Goal: Transaction & Acquisition: Purchase product/service

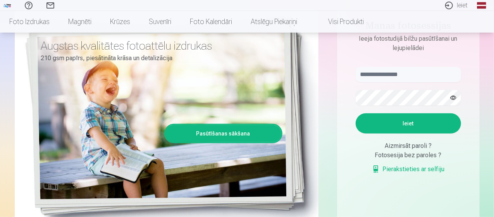
scroll to position [77, 0]
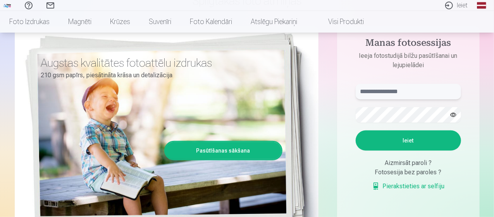
click at [382, 91] on input "text" at bounding box center [408, 91] width 105 height 15
type input "**********"
click at [406, 141] on button "Ieiet" at bounding box center [408, 140] width 105 height 20
click at [339, 109] on aside "**********" at bounding box center [408, 132] width 143 height 213
click at [399, 138] on button "Ieiet" at bounding box center [408, 140] width 105 height 20
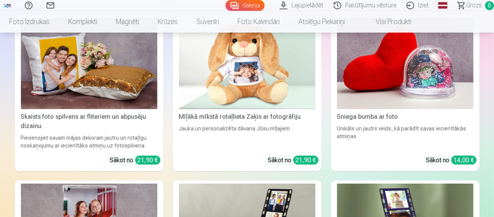
scroll to position [6043, 0]
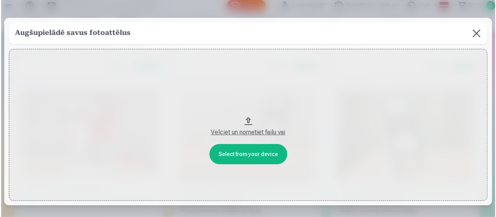
scroll to position [6065, 0]
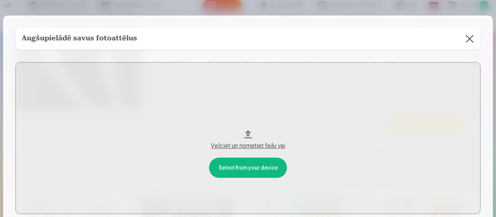
click at [245, 145] on div "Velciet un nometiet failu vai" at bounding box center [247, 145] width 449 height 9
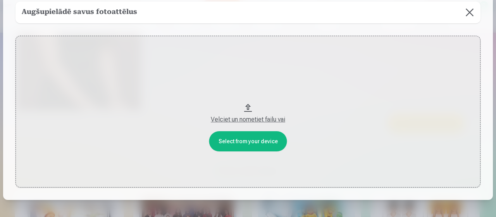
scroll to position [0, 0]
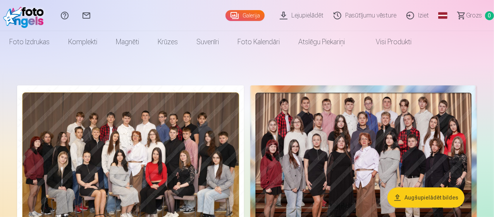
click at [421, 44] on link "Visi produkti" at bounding box center [387, 42] width 67 height 22
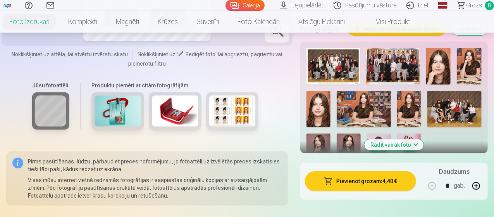
scroll to position [232, 0]
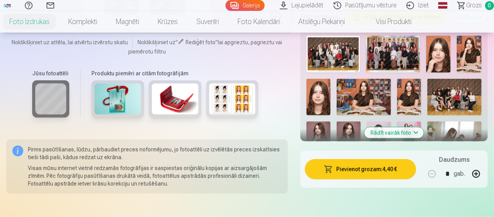
click at [399, 127] on button "Rādīt vairāk foto" at bounding box center [393, 132] width 59 height 11
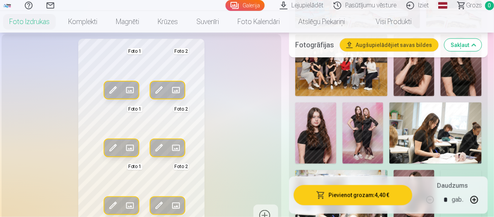
scroll to position [465, 0]
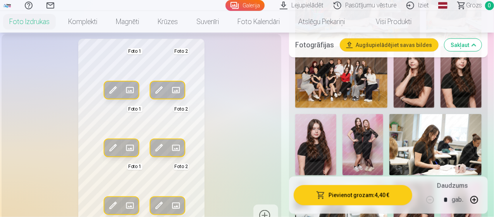
click at [333, 134] on img at bounding box center [315, 144] width 41 height 61
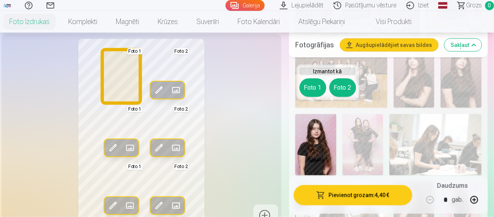
click at [312, 85] on button "Foto 1" at bounding box center [312, 87] width 27 height 19
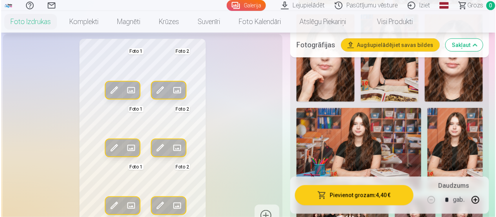
scroll to position [232, 0]
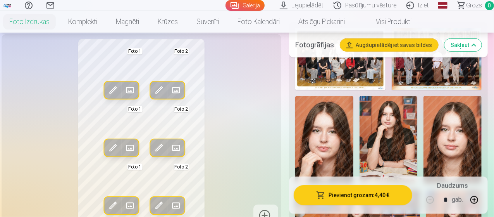
click at [459, 139] on img at bounding box center [452, 139] width 58 height 87
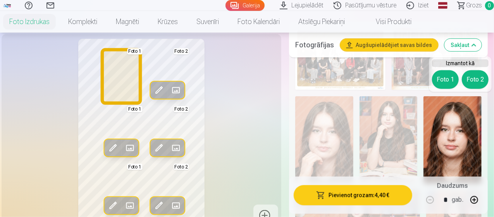
click at [449, 78] on button "Foto 1" at bounding box center [445, 79] width 27 height 19
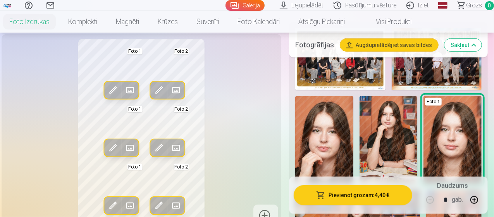
click at [153, 96] on span at bounding box center [159, 90] width 12 height 12
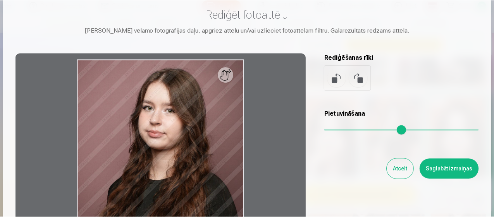
scroll to position [19, 0]
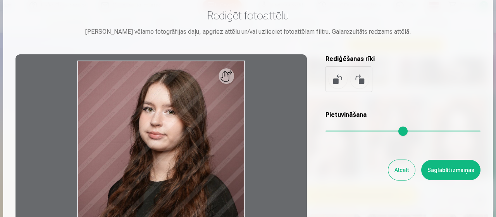
click at [447, 167] on button "Saglabāt izmaiņas" at bounding box center [450, 170] width 59 height 20
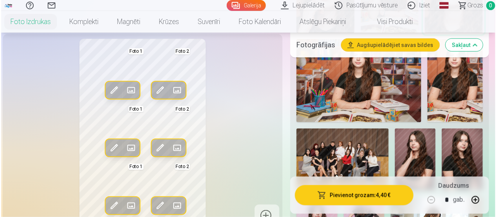
scroll to position [465, 0]
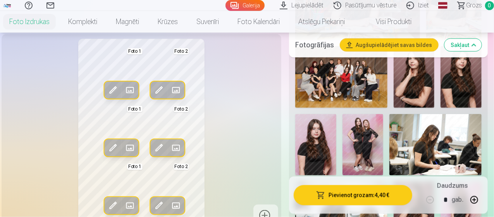
click at [355, 193] on button "Pievienot grozam : 4,40 €" at bounding box center [353, 195] width 119 height 20
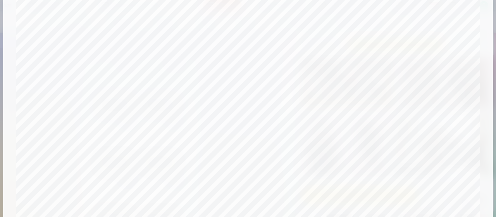
scroll to position [25, 0]
